Goal: Transaction & Acquisition: Purchase product/service

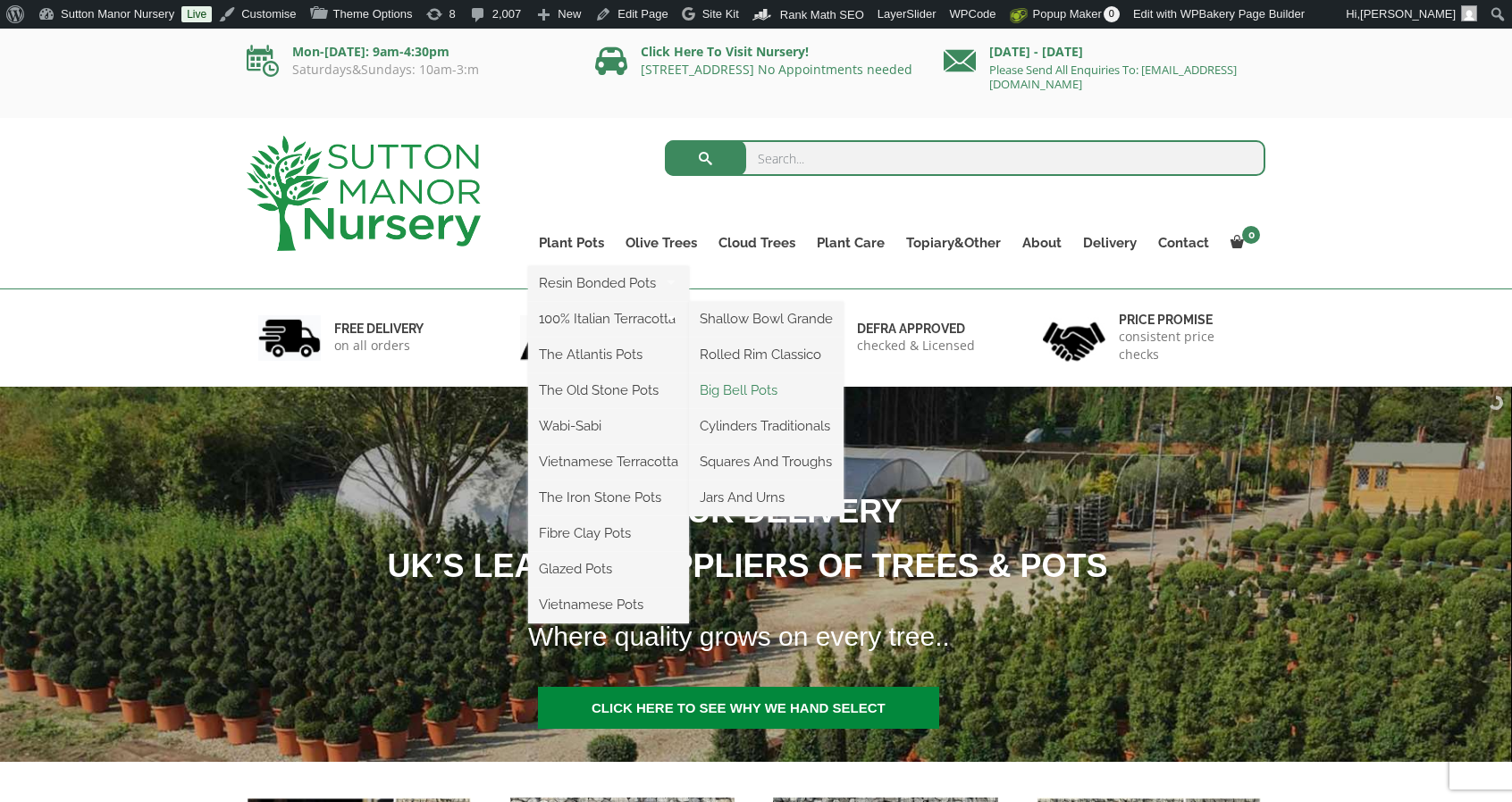
click at [756, 391] on link "Big Bell Pots" at bounding box center [767, 390] width 155 height 27
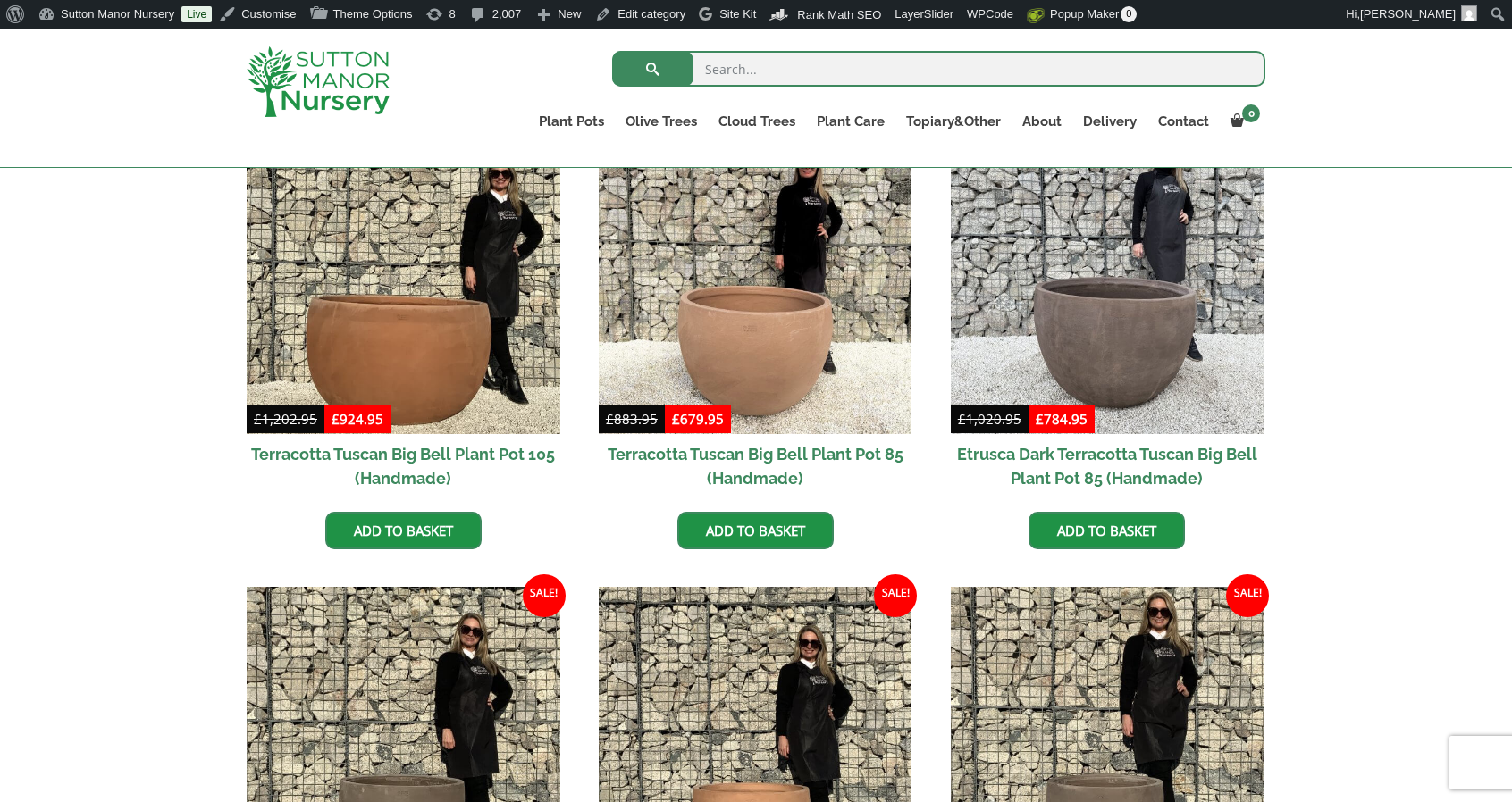
scroll to position [970, 0]
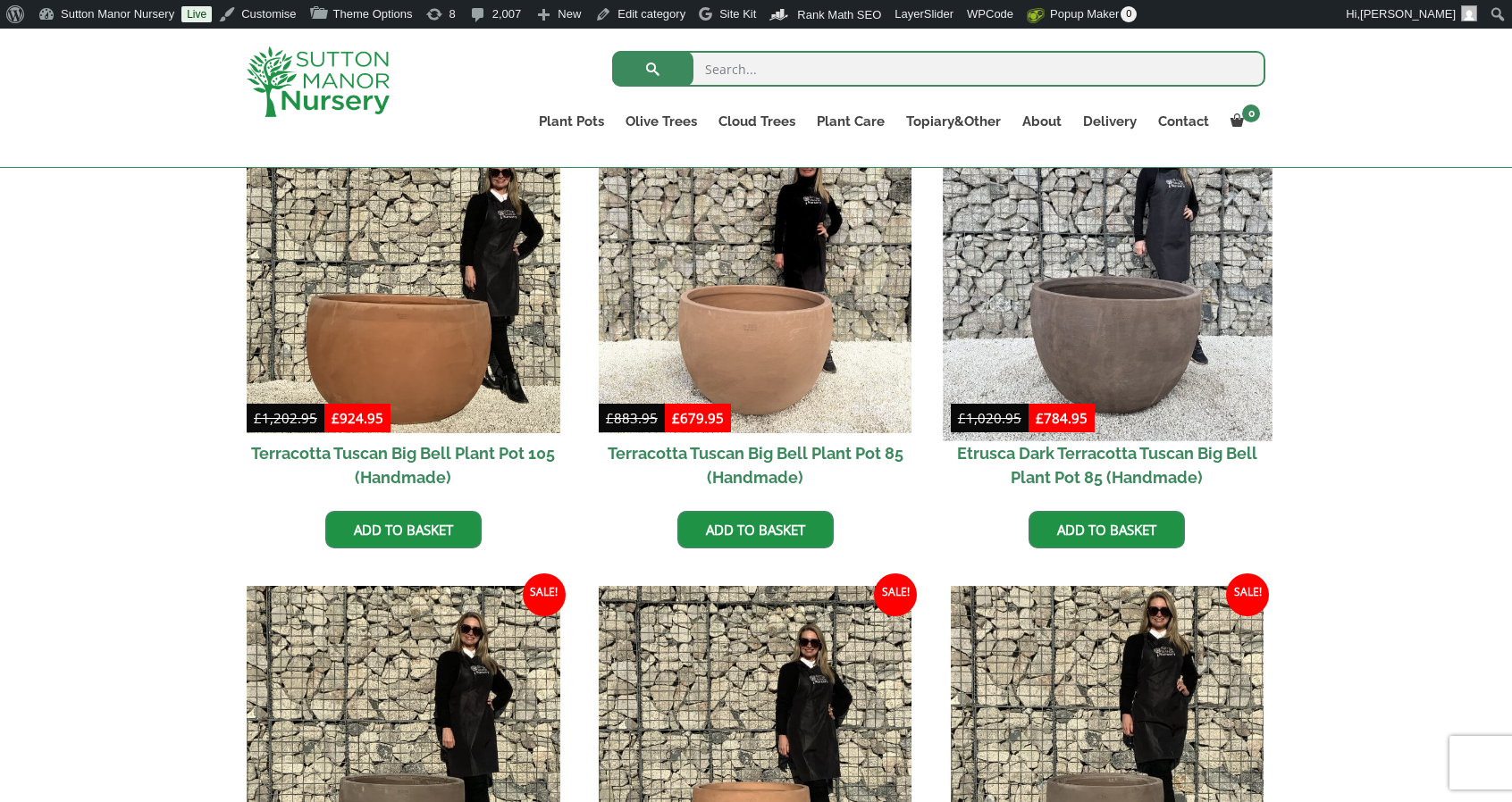
click at [1102, 309] on img at bounding box center [1107, 277] width 329 height 329
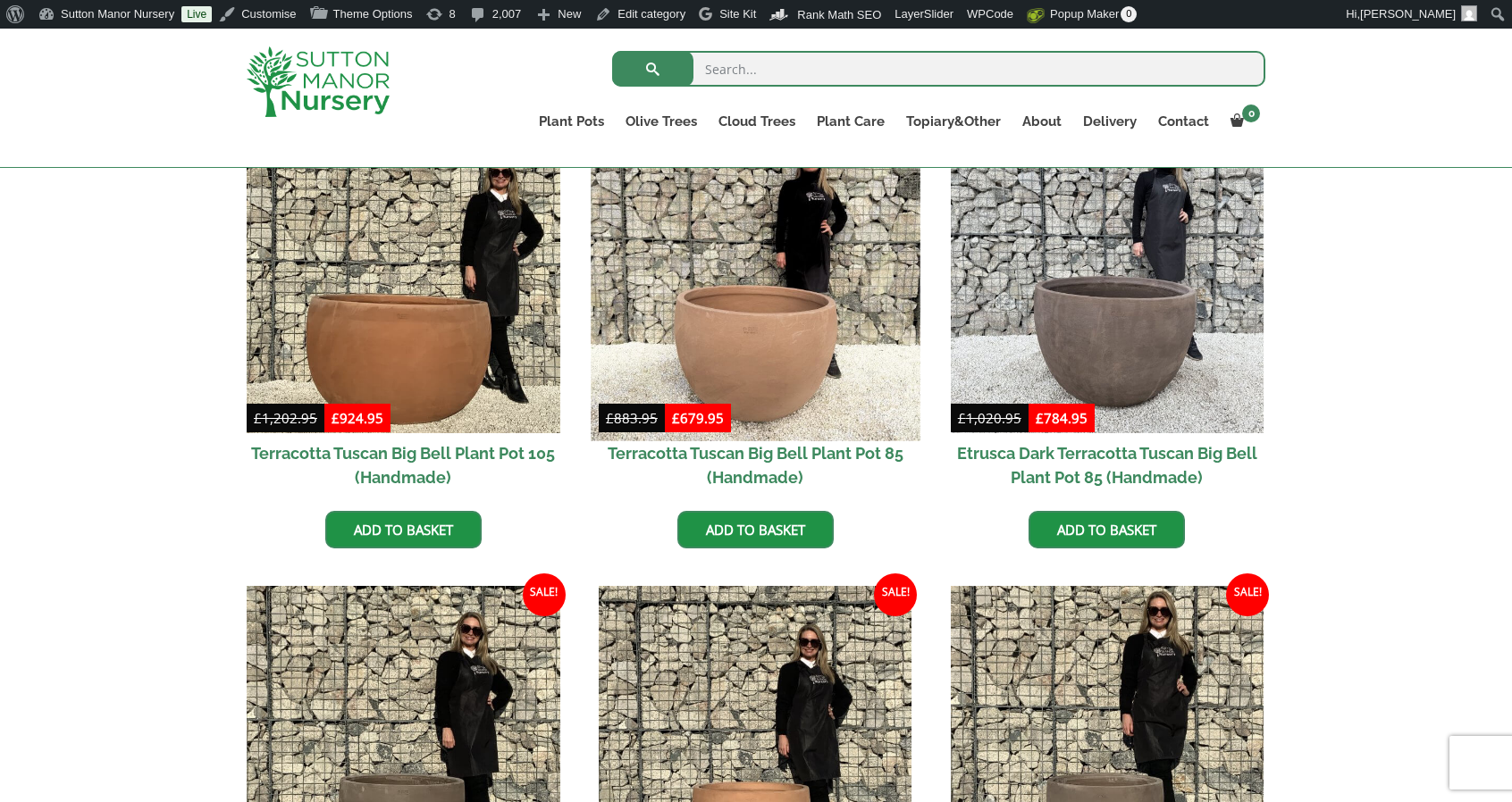
click at [765, 304] on img at bounding box center [755, 277] width 329 height 329
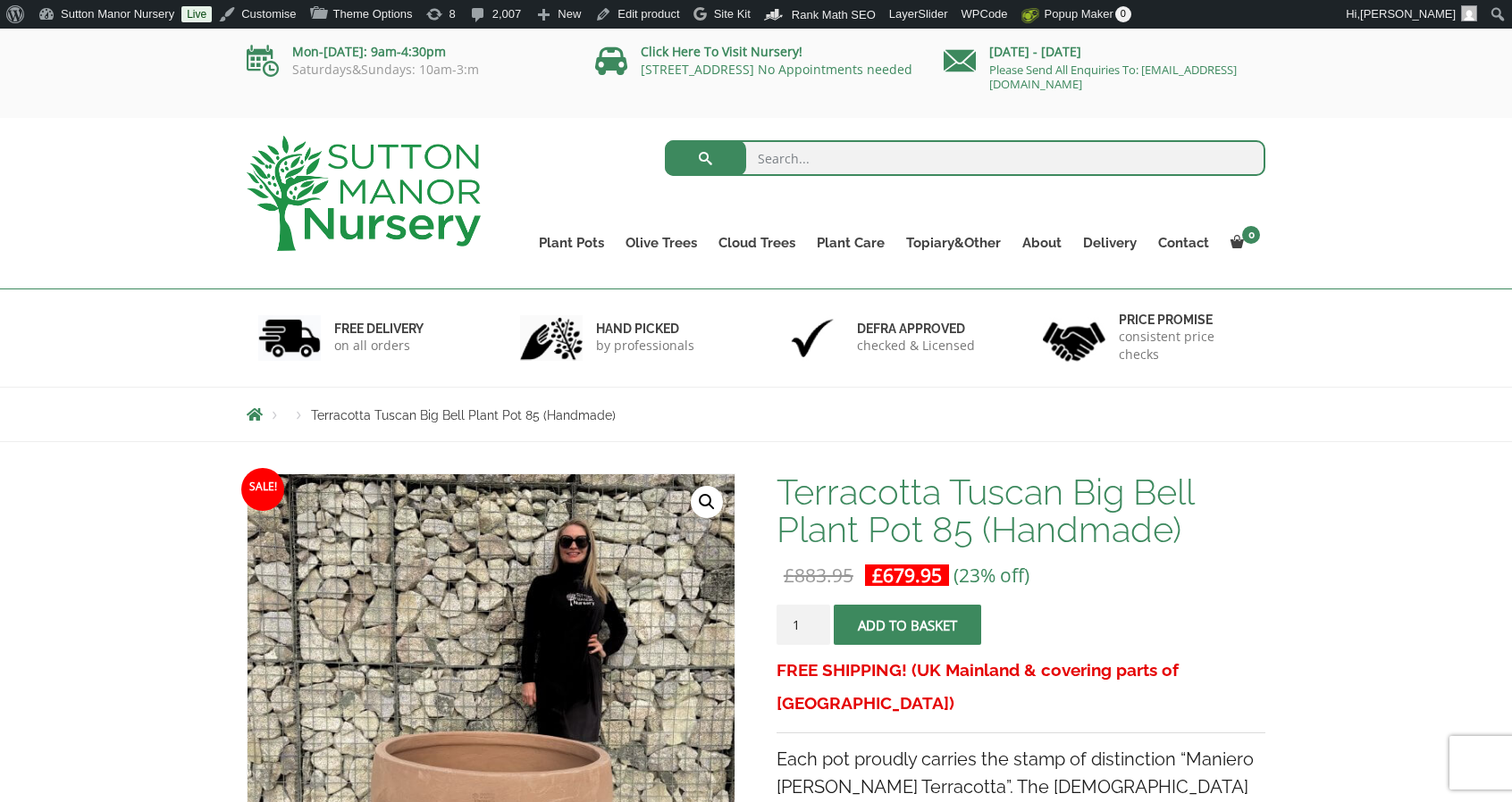
click at [868, 163] on input "search" at bounding box center [966, 158] width 601 height 36
type input "soil"
click at [665, 140] on button "submit" at bounding box center [706, 158] width 81 height 36
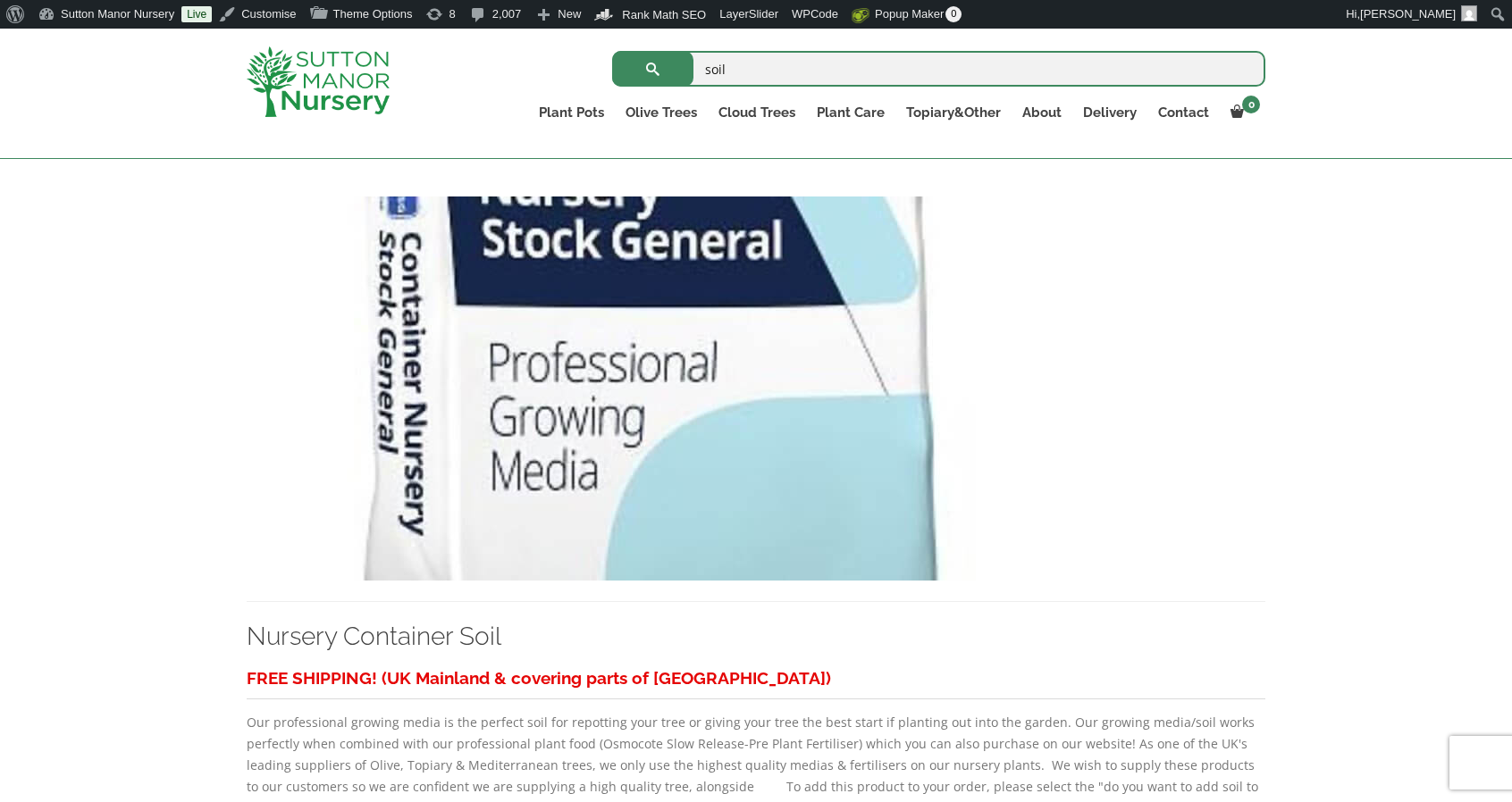
scroll to position [1148, 0]
click at [796, 351] on img at bounding box center [647, 387] width 800 height 385
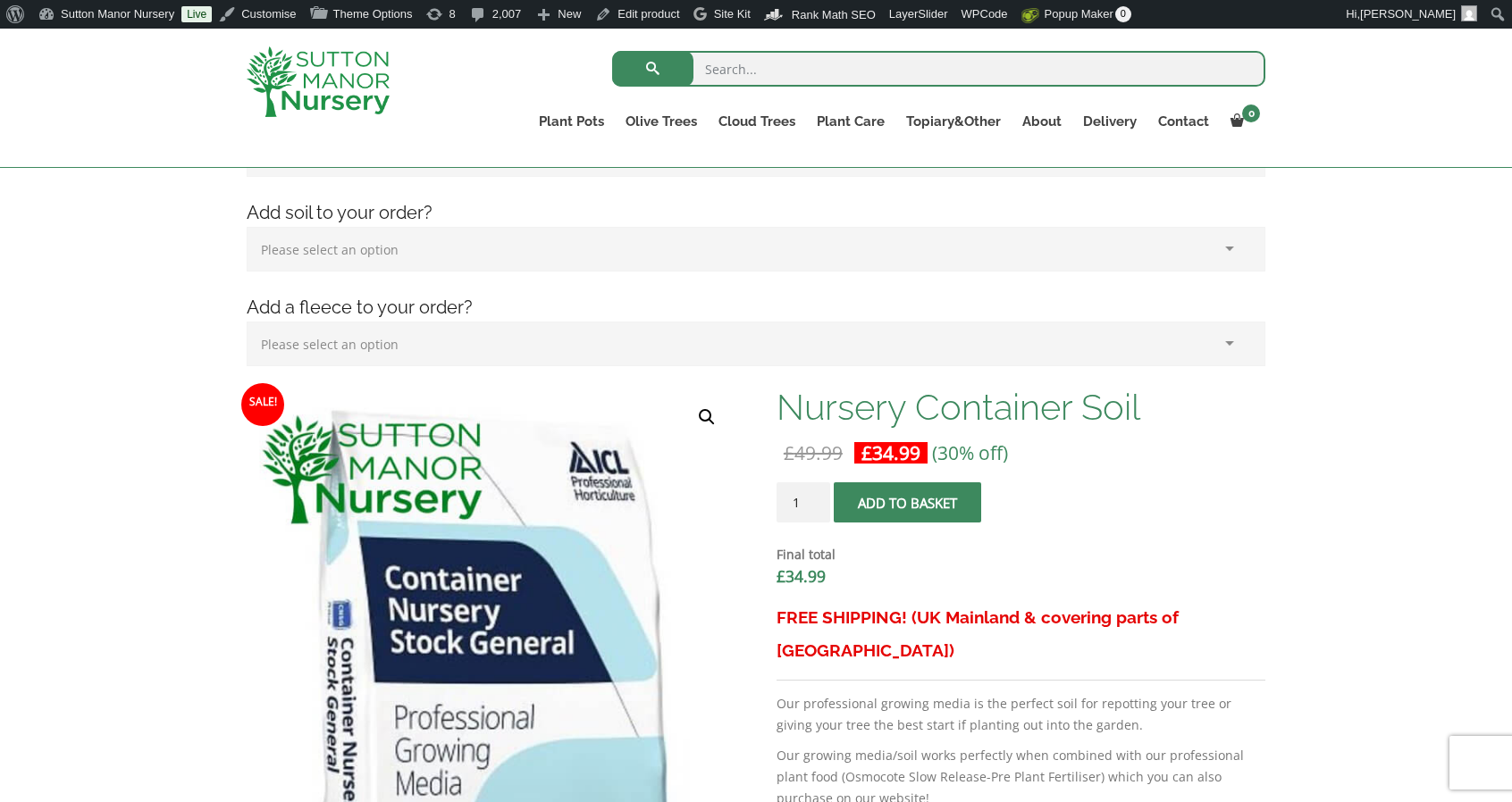
scroll to position [338, 0]
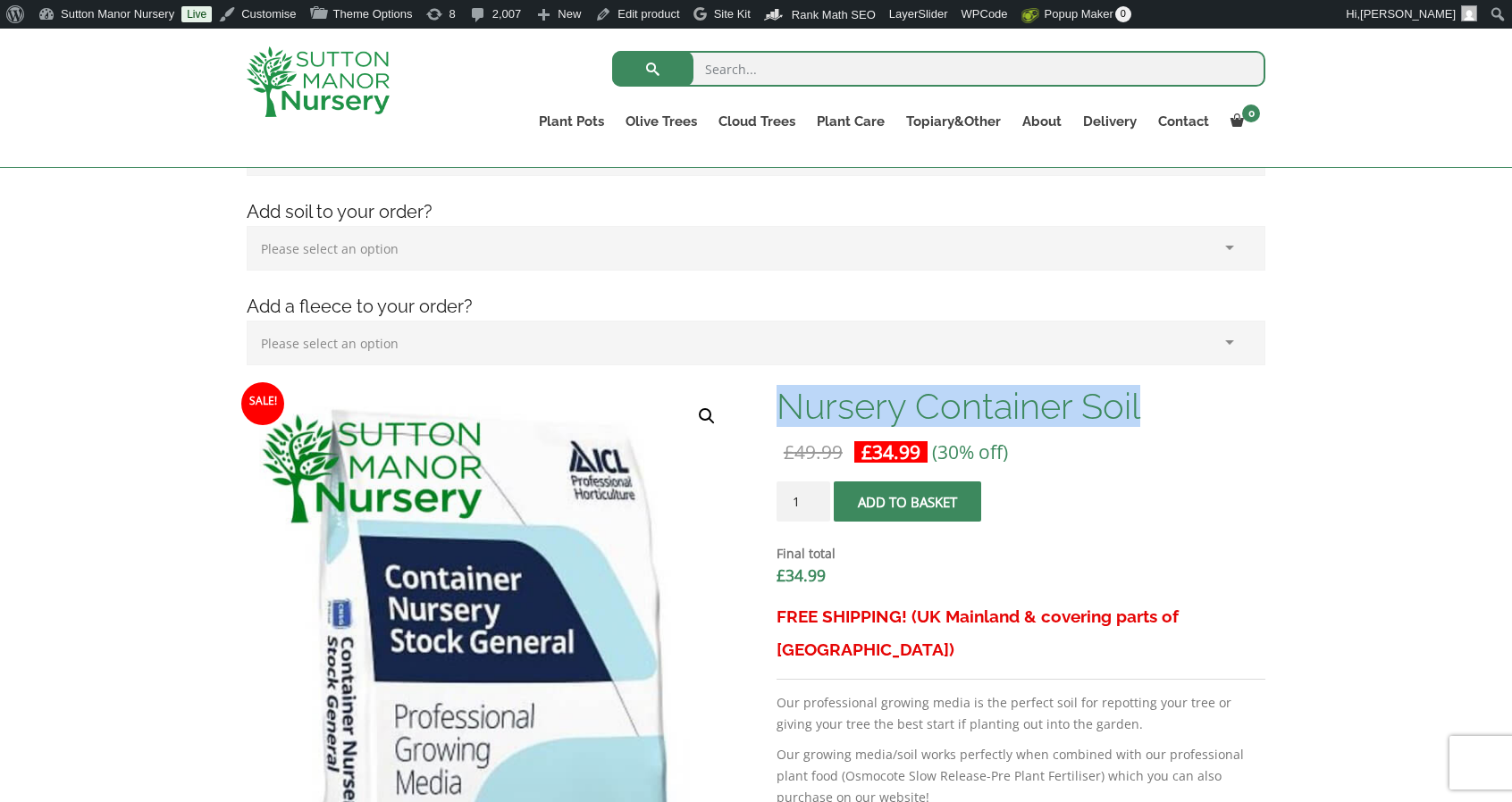
drag, startPoint x: 779, startPoint y: 403, endPoint x: 1136, endPoint y: 405, distance: 357.0
click at [1136, 405] on h1 "Nursery Container Soil" at bounding box center [1022, 406] width 489 height 38
copy h1 "Nursery Container Soil"
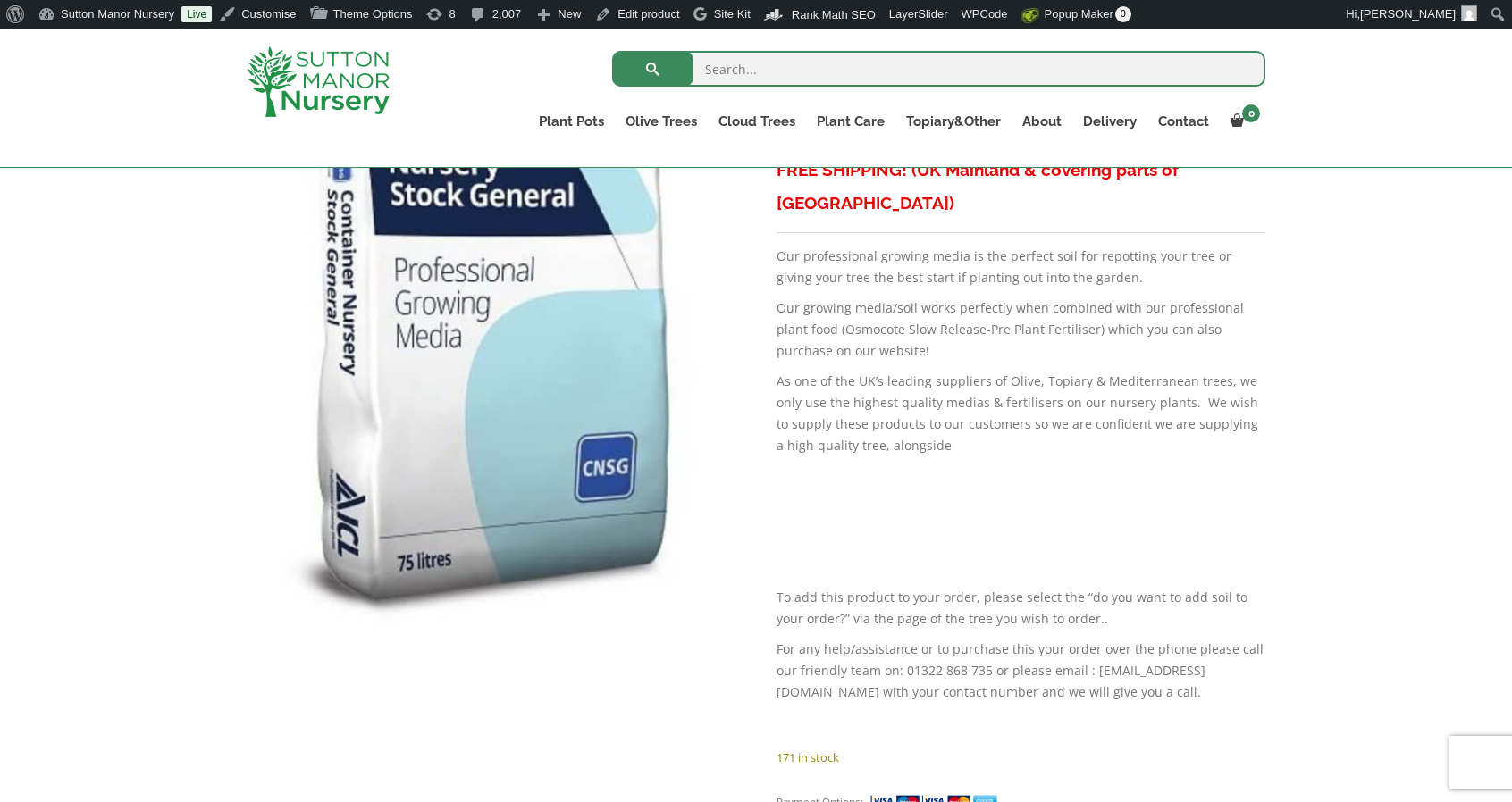
scroll to position [630, 0]
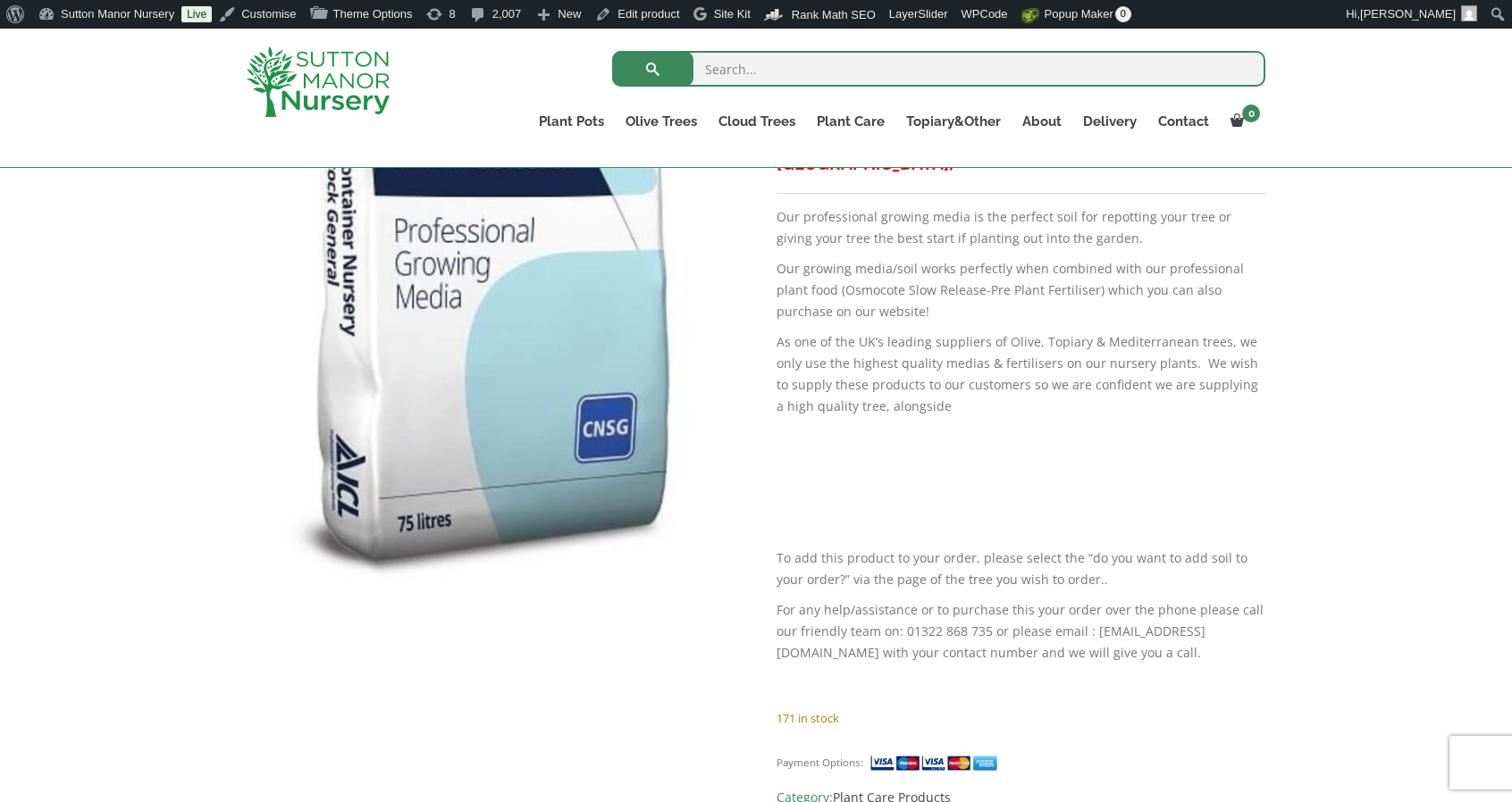
scroll to position [824, 0]
